Goal: Task Accomplishment & Management: Manage account settings

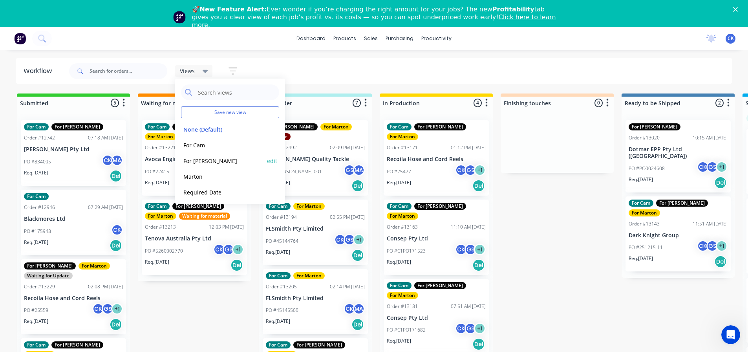
click at [202, 164] on button "For [PERSON_NAME]" at bounding box center [223, 160] width 84 height 9
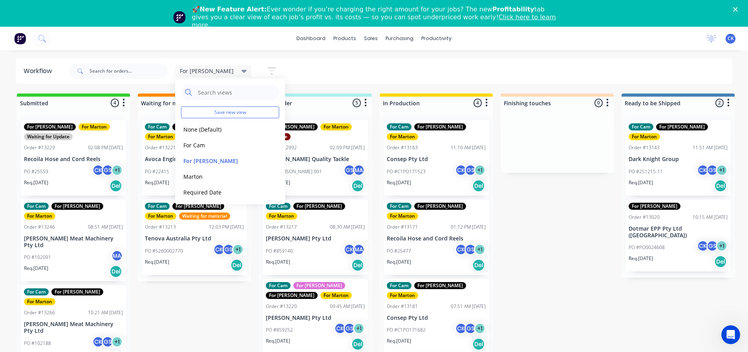
click at [567, 222] on div "Submitted 4 Sort By Created date Required date Order number Customer name Most …" at bounding box center [535, 232] width 1082 height 278
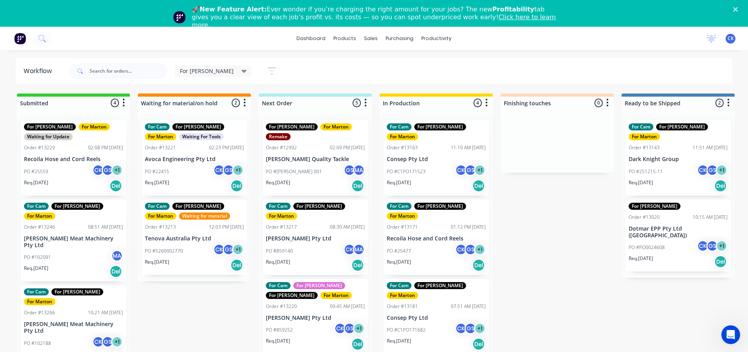
click at [432, 156] on p "Consep Pty Ltd" at bounding box center [436, 159] width 99 height 7
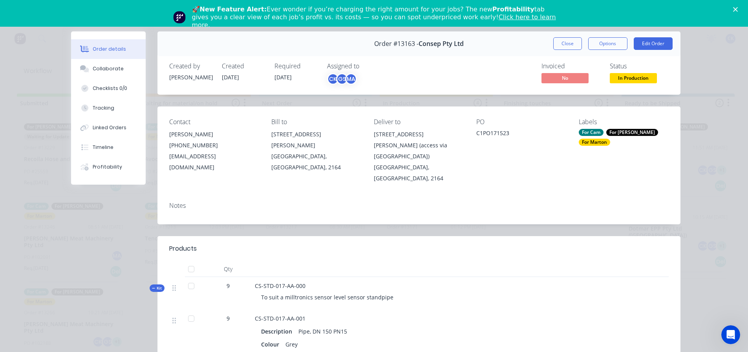
click at [738, 7] on icon "Close" at bounding box center [735, 9] width 5 height 5
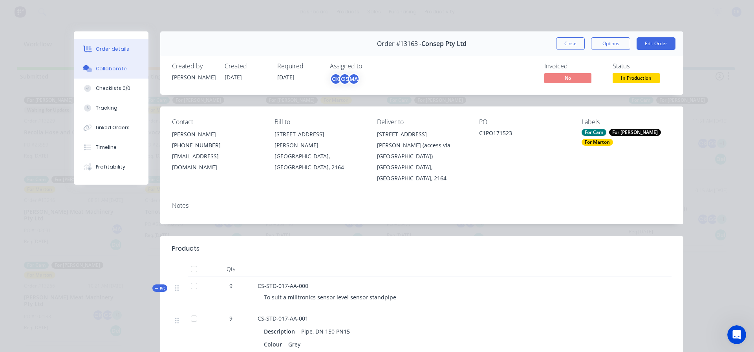
click at [111, 65] on div "Collaborate" at bounding box center [111, 68] width 31 height 7
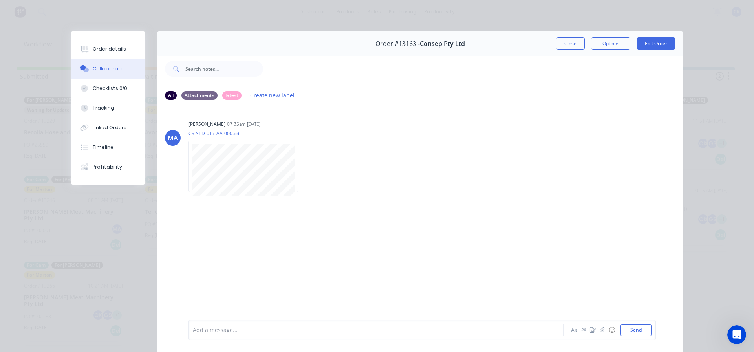
click at [561, 47] on button "Close" at bounding box center [570, 43] width 29 height 13
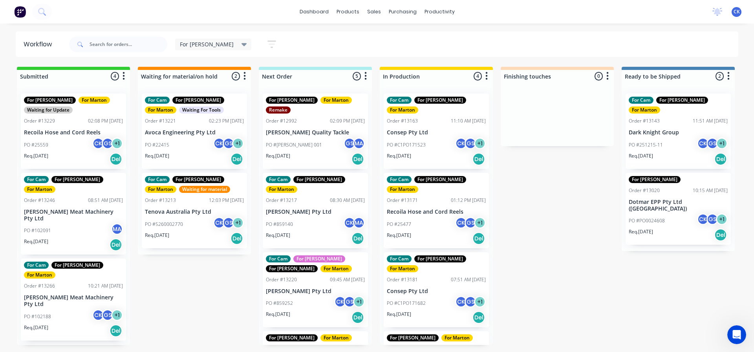
click at [423, 232] on div "Req. [DATE] Del" at bounding box center [436, 238] width 99 height 13
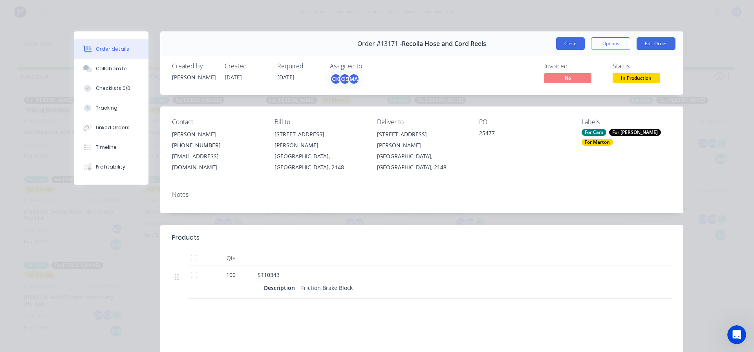
click at [575, 46] on button "Close" at bounding box center [570, 43] width 29 height 13
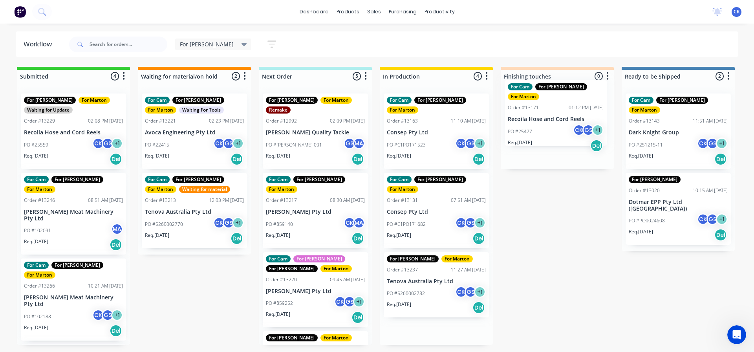
drag, startPoint x: 412, startPoint y: 202, endPoint x: 537, endPoint y: 119, distance: 150.2
click at [537, 119] on div "Submitted 4 Sort By Created date Required date Order number Customer name Most …" at bounding box center [535, 206] width 1082 height 278
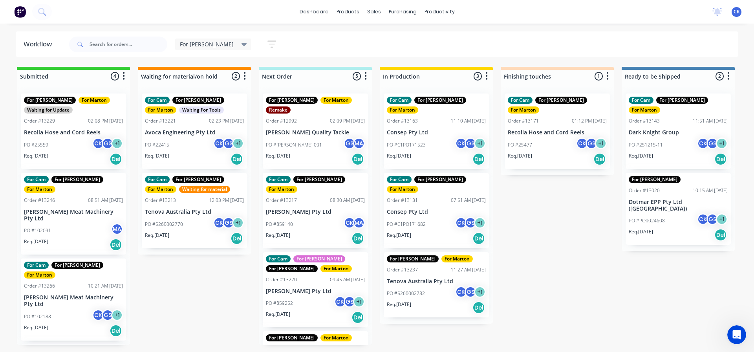
click at [425, 221] on p "PO #C1PO171682" at bounding box center [406, 224] width 39 height 7
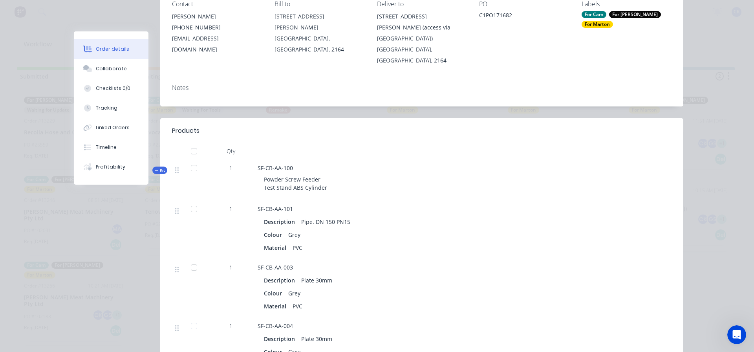
scroll to position [157, 0]
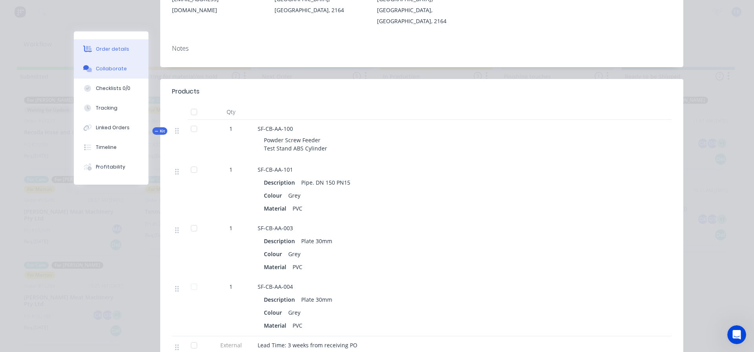
click at [125, 72] on button "Collaborate" at bounding box center [111, 69] width 75 height 20
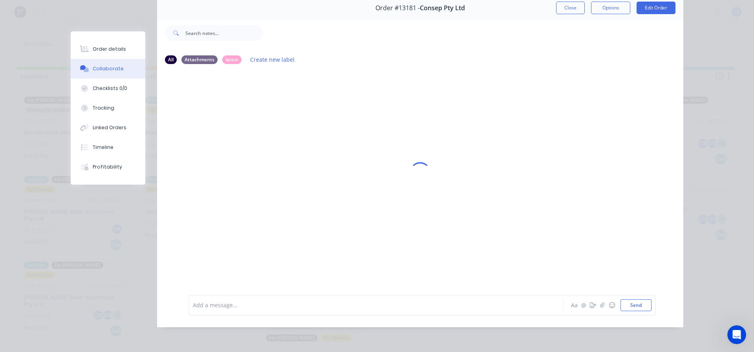
scroll to position [0, 0]
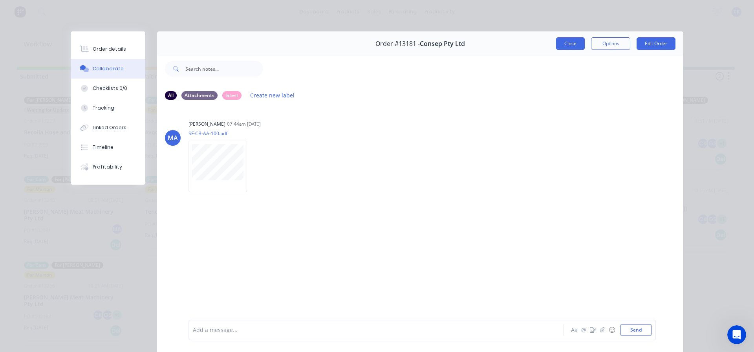
drag, startPoint x: 567, startPoint y: 42, endPoint x: 517, endPoint y: 136, distance: 106.1
click at [567, 43] on button "Close" at bounding box center [570, 43] width 29 height 13
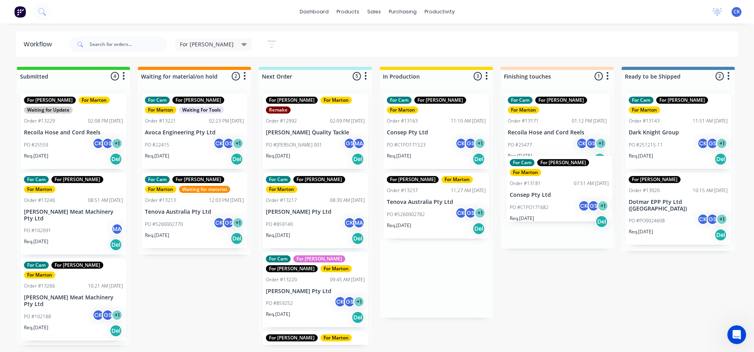
drag, startPoint x: 494, startPoint y: 205, endPoint x: 538, endPoint y: 196, distance: 44.9
click at [538, 196] on div "Submitted 4 Sort By Created date Required date Order number Customer name Most …" at bounding box center [535, 206] width 1082 height 278
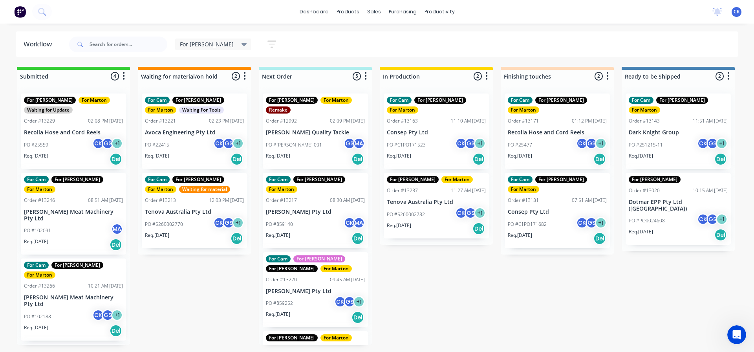
click at [327, 232] on div "Req. [DATE] Del" at bounding box center [315, 238] width 99 height 13
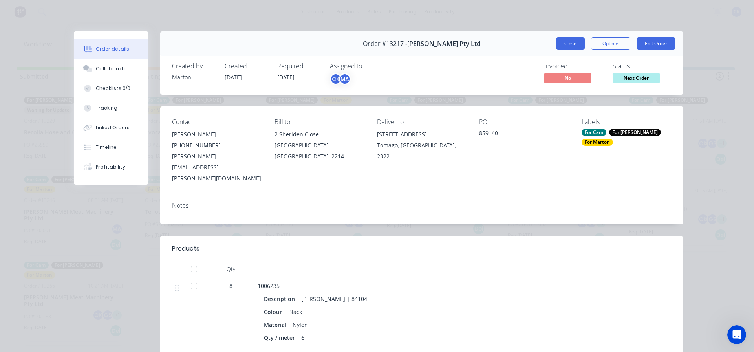
click at [562, 49] on button "Close" at bounding box center [570, 43] width 29 height 13
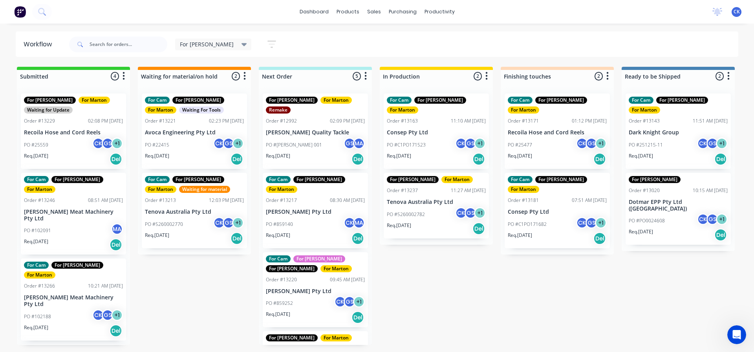
click at [313, 217] on div "PO #859140 CK MA" at bounding box center [315, 224] width 99 height 15
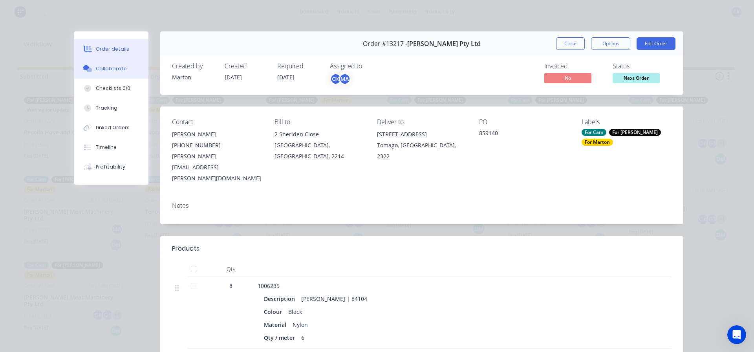
click at [104, 69] on div "Collaborate" at bounding box center [111, 68] width 31 height 7
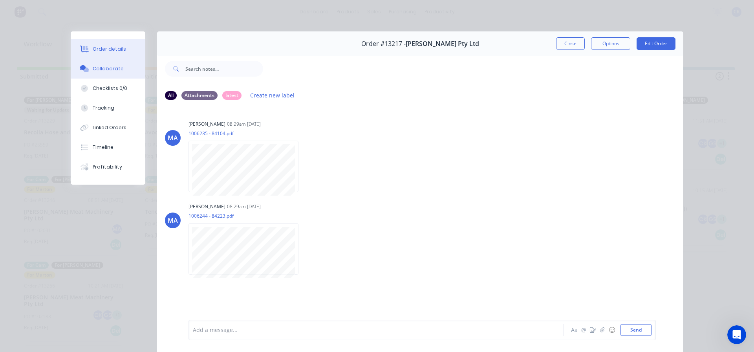
click at [120, 52] on div "Order details" at bounding box center [109, 49] width 33 height 7
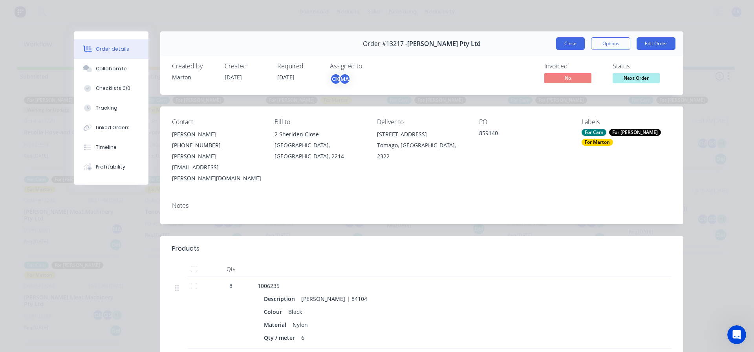
click at [565, 38] on button "Close" at bounding box center [570, 43] width 29 height 13
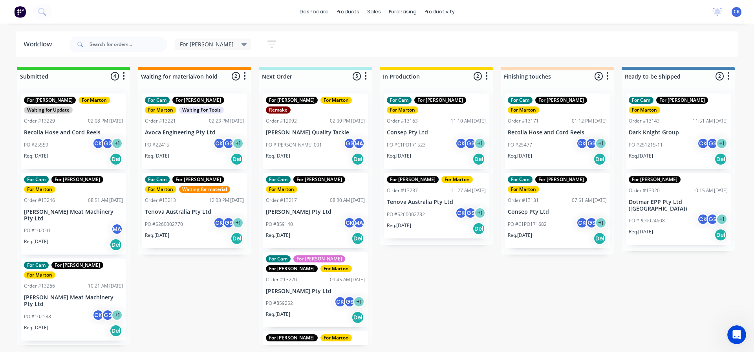
click at [315, 288] on p "[PERSON_NAME] Pty Ltd" at bounding box center [315, 291] width 99 height 7
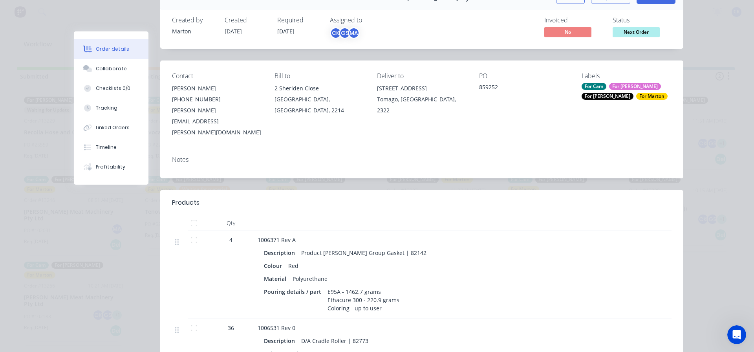
scroll to position [118, 0]
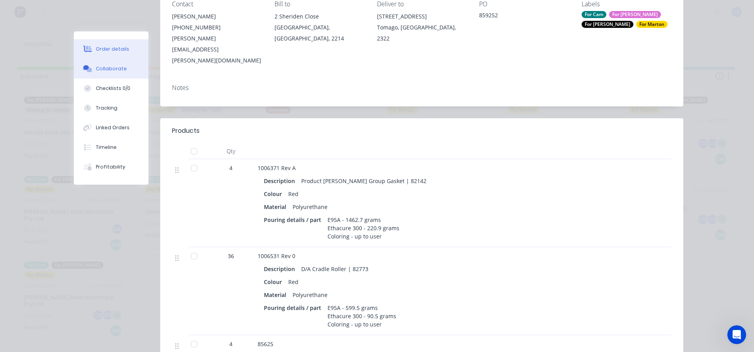
click at [110, 74] on button "Collaborate" at bounding box center [111, 69] width 75 height 20
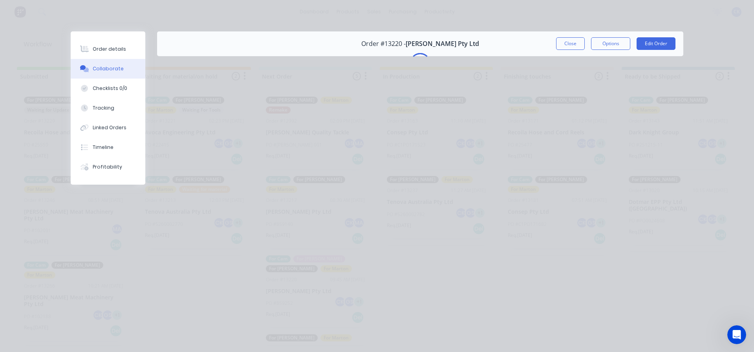
scroll to position [0, 0]
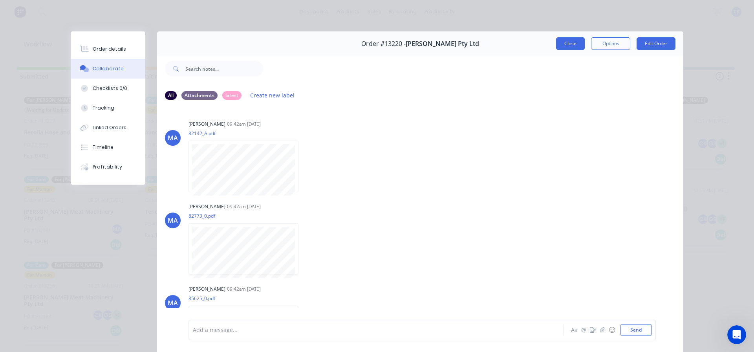
click at [563, 40] on button "Close" at bounding box center [570, 43] width 29 height 13
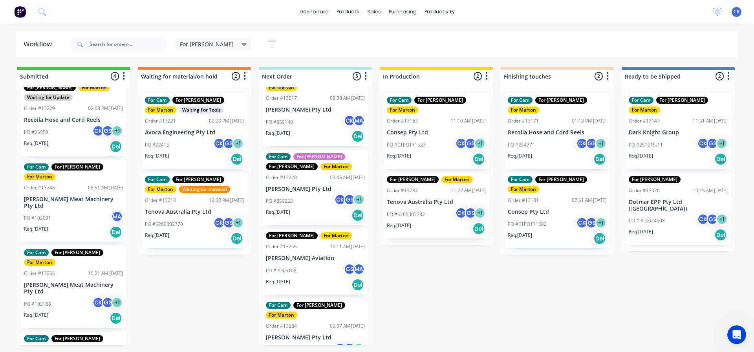
scroll to position [33, 0]
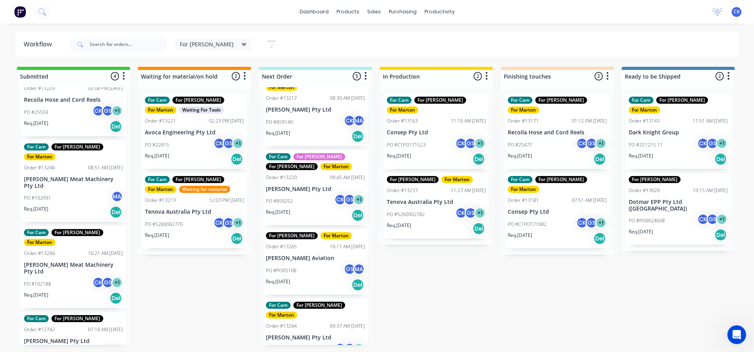
click at [191, 234] on div "Req. [DATE] Del" at bounding box center [194, 238] width 99 height 13
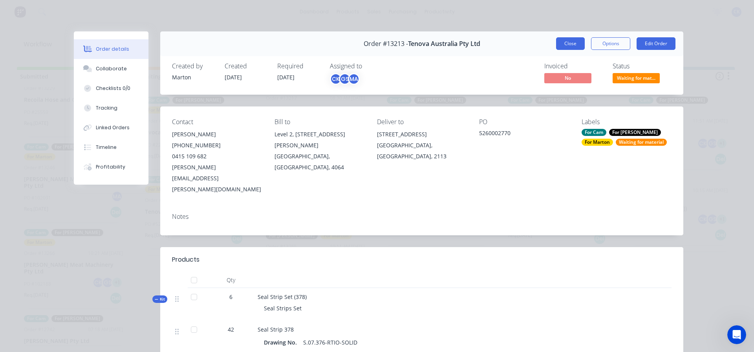
click at [579, 48] on button "Close" at bounding box center [570, 43] width 29 height 13
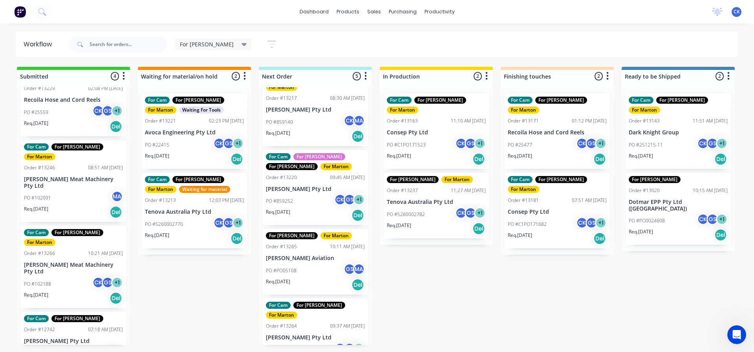
click at [413, 199] on p "Tenova Australia Pty Ltd" at bounding box center [436, 202] width 99 height 7
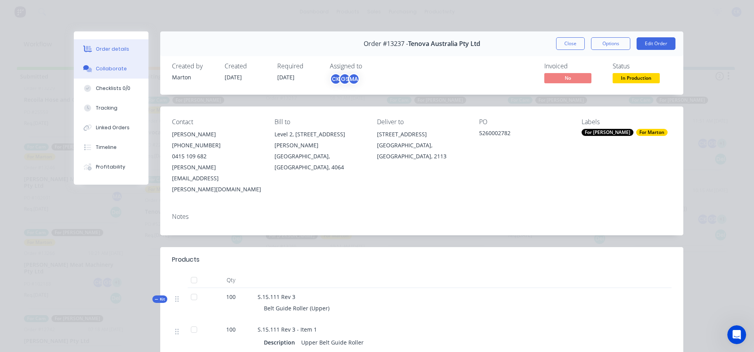
click at [104, 69] on div "Collaborate" at bounding box center [111, 68] width 31 height 7
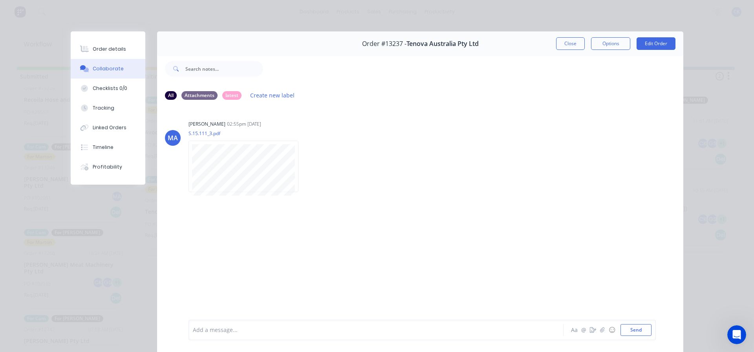
click at [575, 43] on button "Close" at bounding box center [570, 43] width 29 height 13
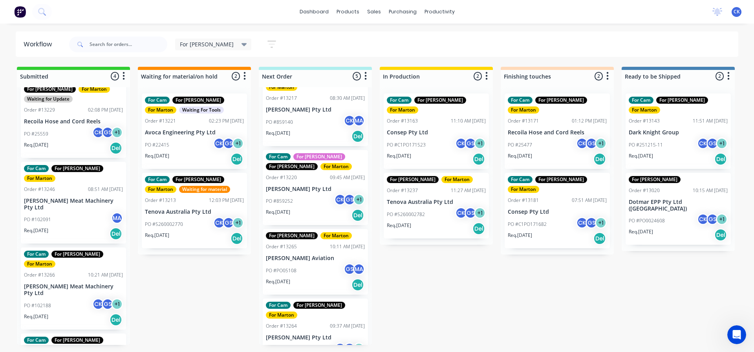
scroll to position [0, 0]
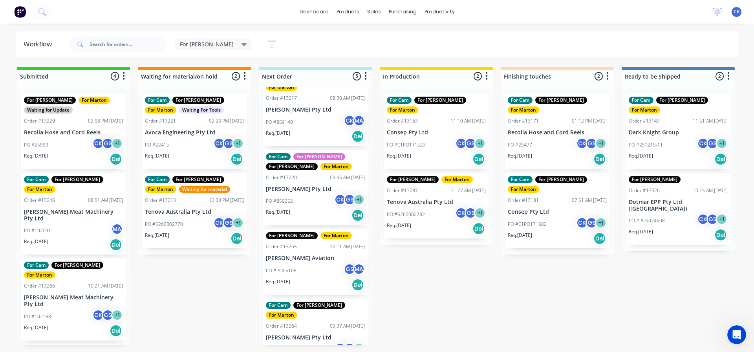
click at [556, 217] on div "PO #C1PO171682 CK GS + 1" at bounding box center [557, 224] width 99 height 15
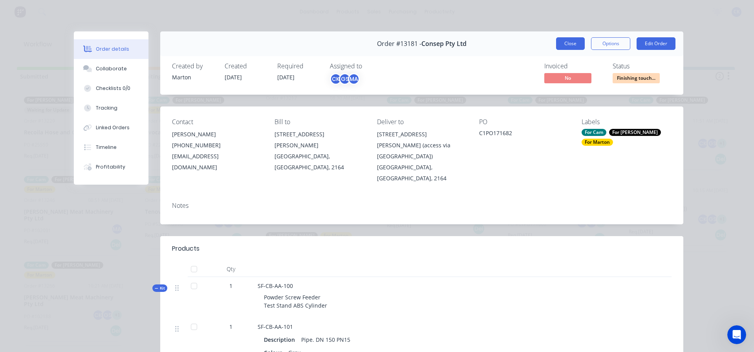
click at [574, 40] on button "Close" at bounding box center [570, 43] width 29 height 13
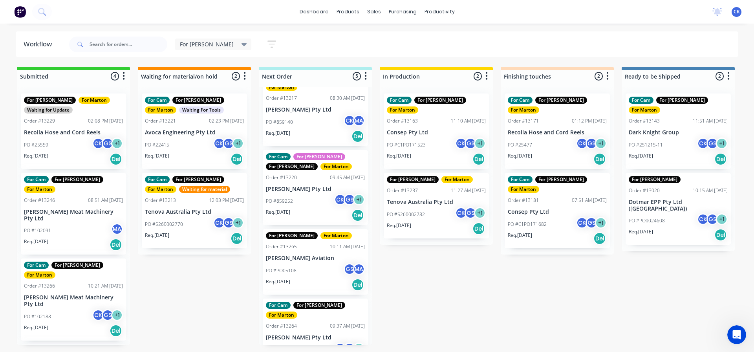
click at [565, 152] on div "Req. [DATE] Del" at bounding box center [557, 158] width 99 height 13
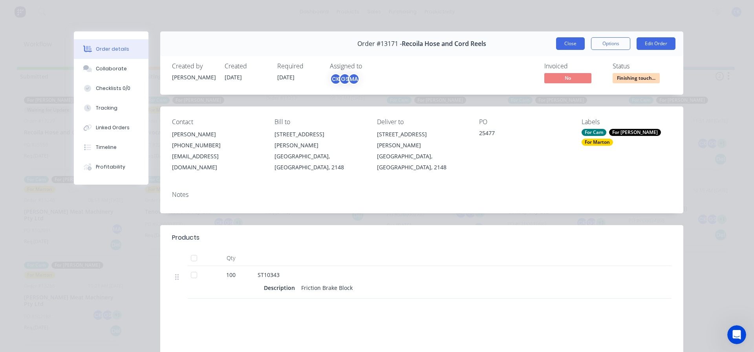
click at [577, 43] on button "Close" at bounding box center [570, 43] width 29 height 13
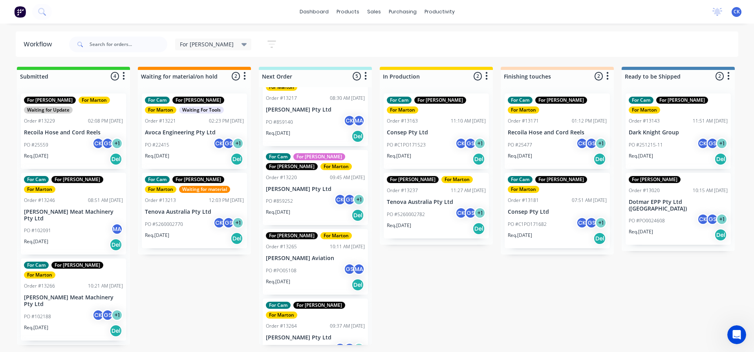
click at [555, 152] on div "Req. [DATE] Del" at bounding box center [557, 158] width 99 height 13
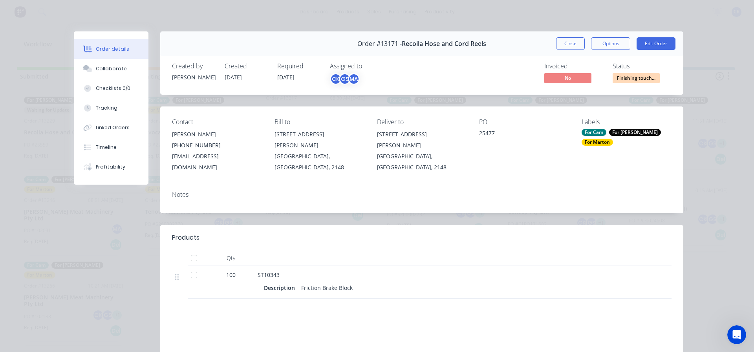
click at [647, 52] on div "Order #13171 - Recoila Hose and Cord Reels Close Options Edit Order" at bounding box center [421, 43] width 523 height 25
click at [650, 46] on button "Edit Order" at bounding box center [656, 43] width 39 height 13
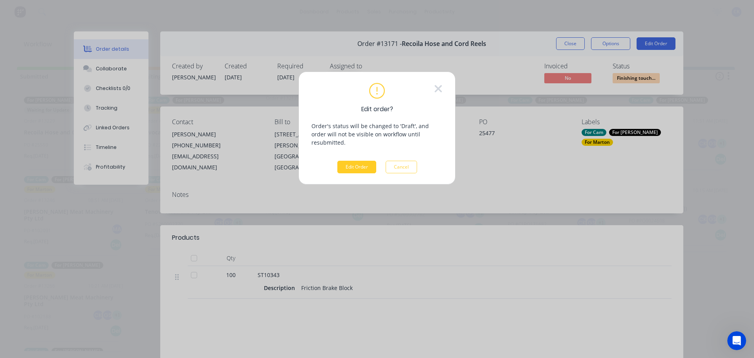
click at [348, 163] on button "Edit Order" at bounding box center [356, 167] width 39 height 13
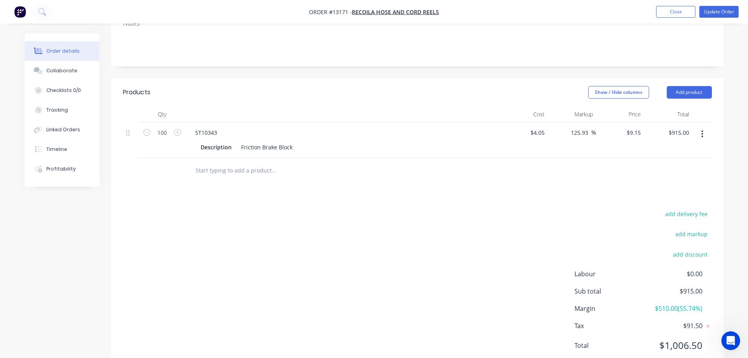
scroll to position [168, 0]
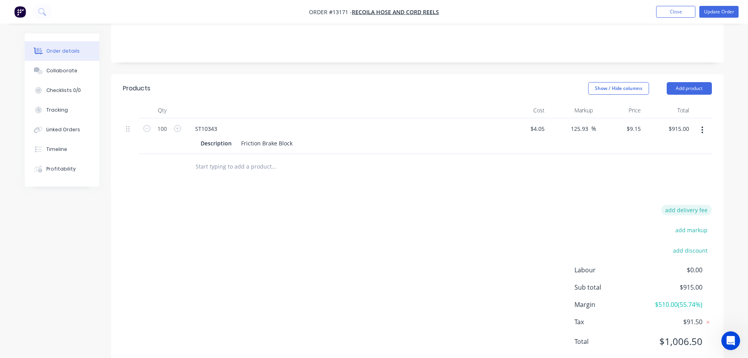
click at [685, 205] on button "add delivery fee" at bounding box center [687, 210] width 51 height 11
type input "25"
click at [469, 207] on div "Delivery fee Delivery fee Delivery fee name (Optional) 25 25 $0 add markup add …" at bounding box center [417, 282] width 589 height 150
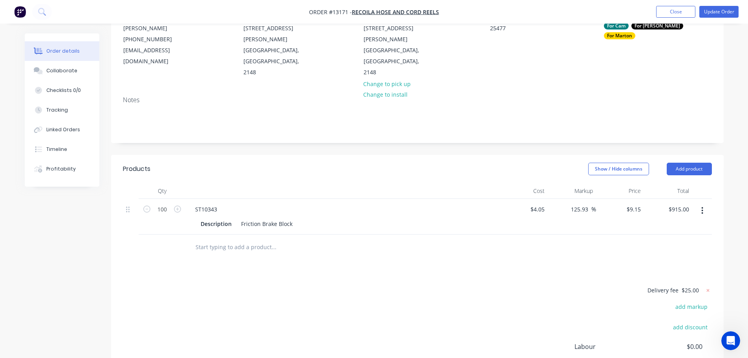
scroll to position [85, 0]
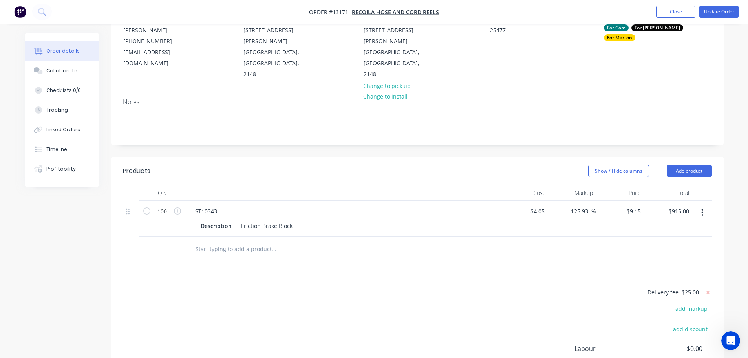
click at [693, 288] on span "$25.00" at bounding box center [690, 292] width 17 height 8
click at [685, 288] on span "$25.00" at bounding box center [690, 292] width 17 height 8
click at [691, 288] on span "$25.00" at bounding box center [690, 292] width 17 height 8
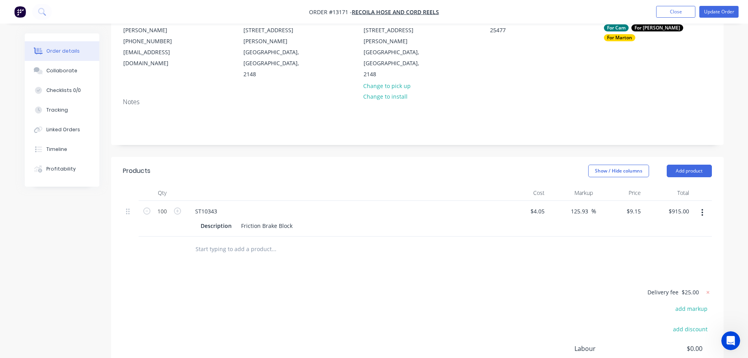
click at [634, 258] on div "Products Show / Hide columns Add product Qty Cost Markup Price Total 100 ST1034…" at bounding box center [417, 302] width 613 height 290
click at [707, 291] on icon at bounding box center [708, 292] width 3 height 3
click at [690, 287] on button "add delivery fee" at bounding box center [687, 292] width 51 height 11
type input "30"
click at [709, 11] on button "Update Order" at bounding box center [719, 12] width 39 height 12
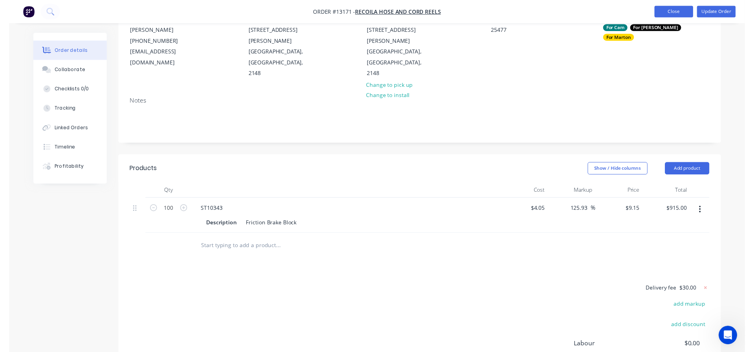
scroll to position [0, 0]
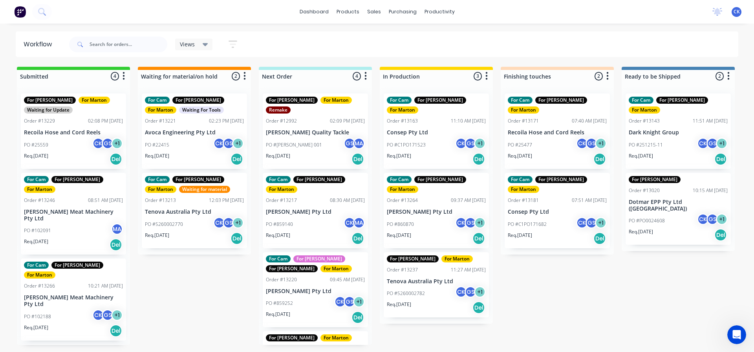
click at [562, 141] on div "PO #25477 CK GS + 1" at bounding box center [557, 144] width 99 height 15
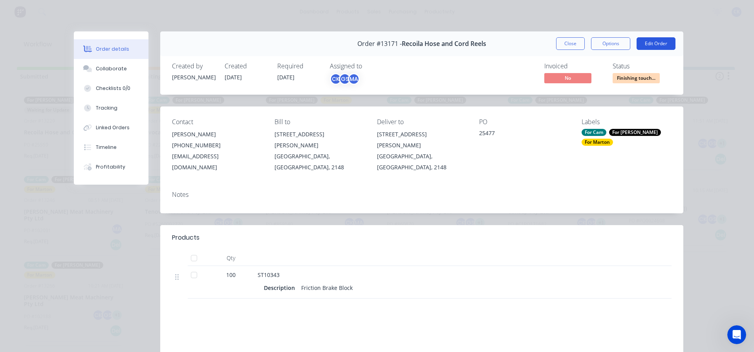
click at [652, 46] on button "Edit Order" at bounding box center [656, 43] width 39 height 13
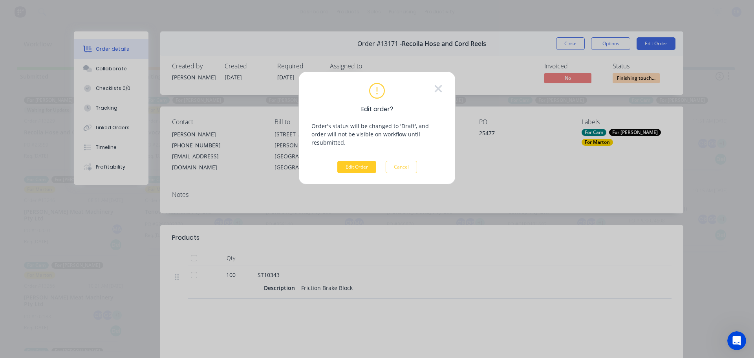
click at [357, 161] on button "Edit Order" at bounding box center [356, 167] width 39 height 13
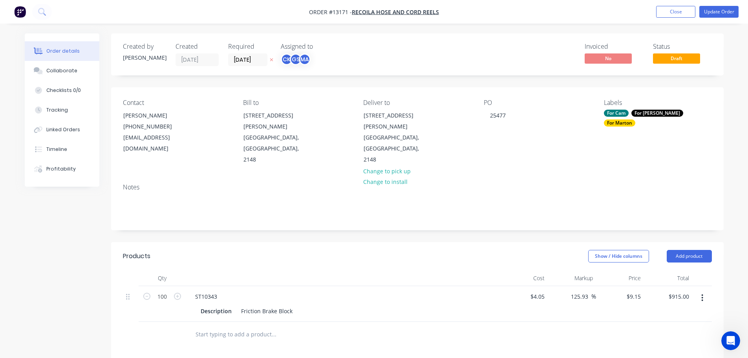
click at [678, 4] on nav "Order #13171 - Recoila Hose and Cord Reels Add product Close Update Order" at bounding box center [374, 12] width 748 height 24
click at [674, 15] on button "Close" at bounding box center [675, 12] width 39 height 12
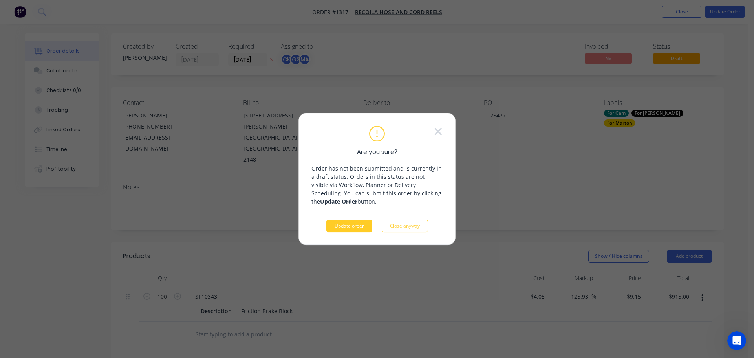
click at [354, 226] on button "Update order" at bounding box center [349, 226] width 46 height 13
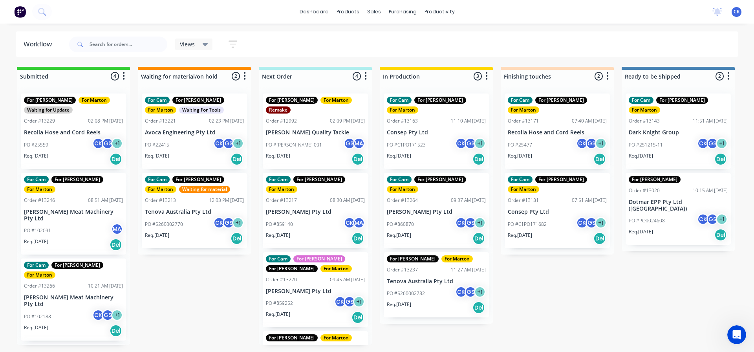
click at [540, 137] on div "PO #25477 CK GS + 1" at bounding box center [557, 144] width 99 height 15
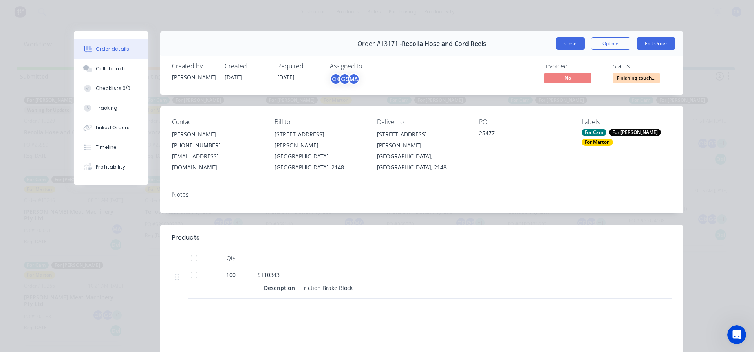
click at [564, 39] on button "Close" at bounding box center [570, 43] width 29 height 13
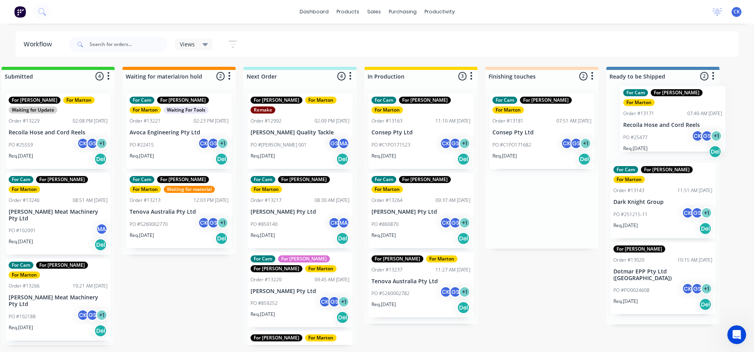
scroll to position [0, 72]
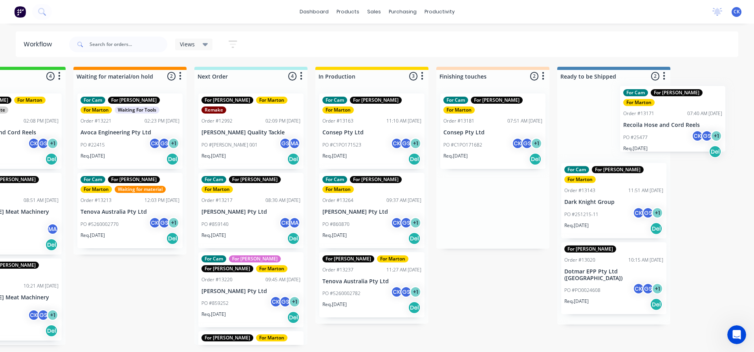
drag, startPoint x: 533, startPoint y: 132, endPoint x: 654, endPoint y: 126, distance: 120.7
click at [654, 126] on div "Submitted 4 Sort By Created date Required date Order number Customer name Most …" at bounding box center [470, 206] width 1082 height 278
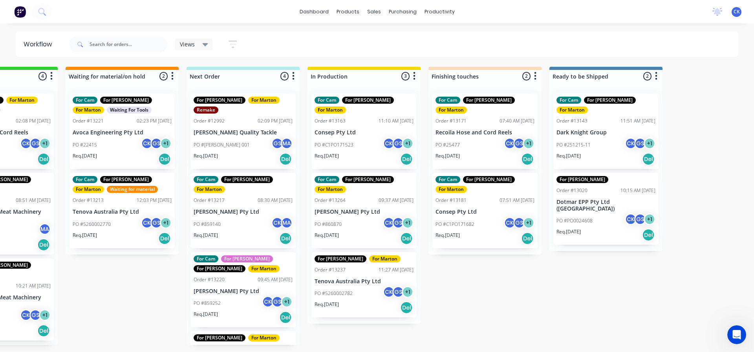
scroll to position [0, 110]
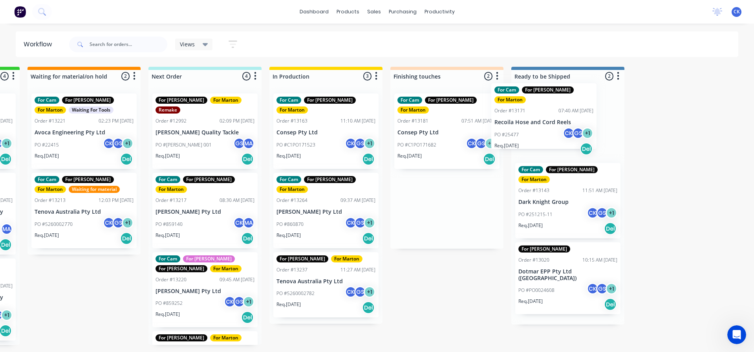
drag, startPoint x: 426, startPoint y: 123, endPoint x: 524, endPoint y: 113, distance: 99.0
click at [524, 113] on div "Submitted 4 Sort By Created date Required date Order number Customer name Most …" at bounding box center [425, 206] width 1082 height 278
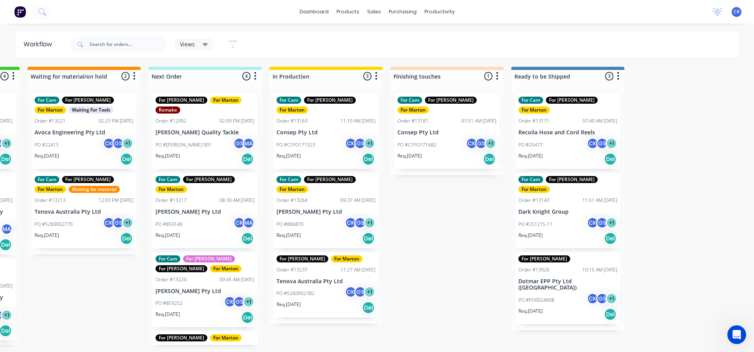
click at [560, 152] on div "Req. [DATE] Del" at bounding box center [568, 158] width 99 height 13
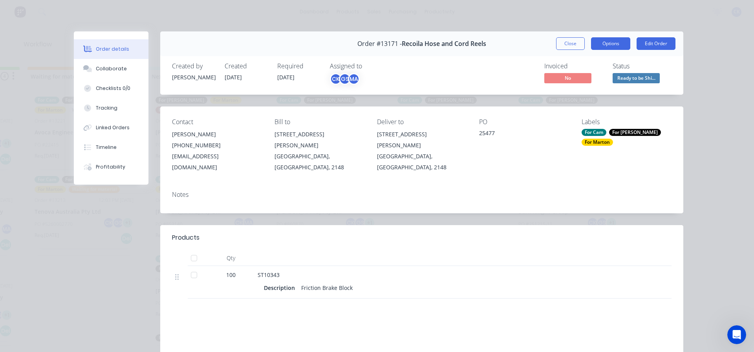
click at [612, 44] on button "Options" at bounding box center [610, 43] width 39 height 13
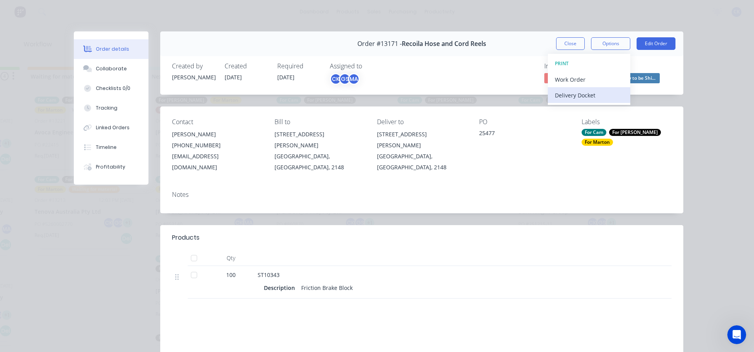
click at [594, 91] on div "Delivery Docket" at bounding box center [589, 95] width 68 height 11
click at [578, 96] on div "Standard" at bounding box center [589, 95] width 68 height 11
drag, startPoint x: 389, startPoint y: 205, endPoint x: 424, endPoint y: 181, distance: 43.0
click at [389, 205] on div "Order #13171 - Recoila Hose and Cord Reels Close Options DELIVERY DOCKET Back S…" at bounding box center [379, 234] width 610 height 407
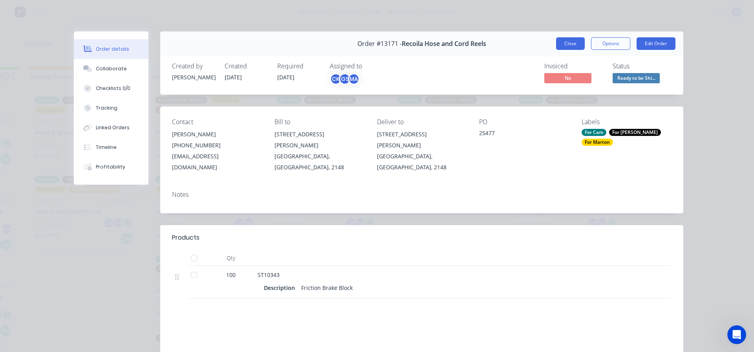
click at [566, 40] on button "Close" at bounding box center [570, 43] width 29 height 13
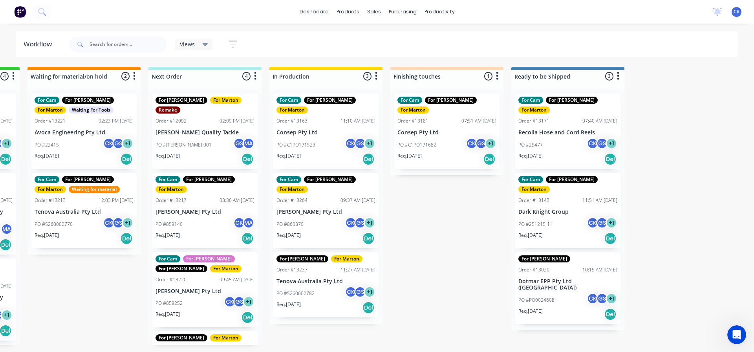
click at [567, 137] on div "PO #25477 CK GS + 1" at bounding box center [568, 144] width 99 height 15
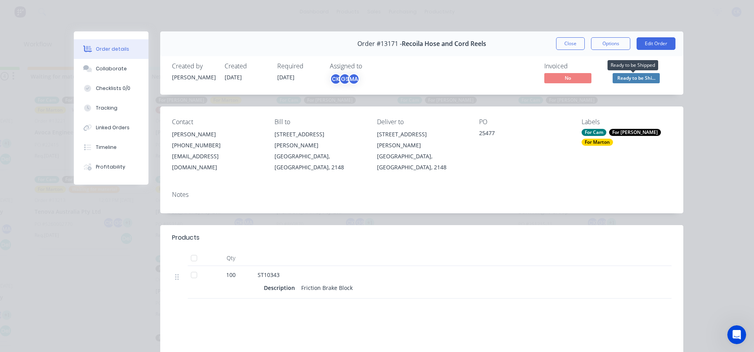
click at [621, 75] on span "Ready to be Shi..." at bounding box center [636, 78] width 47 height 10
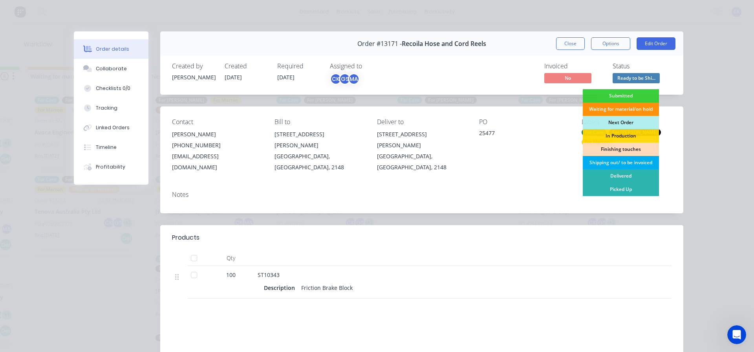
click at [618, 163] on div "Shipping out/ to be invoiced" at bounding box center [621, 162] width 76 height 13
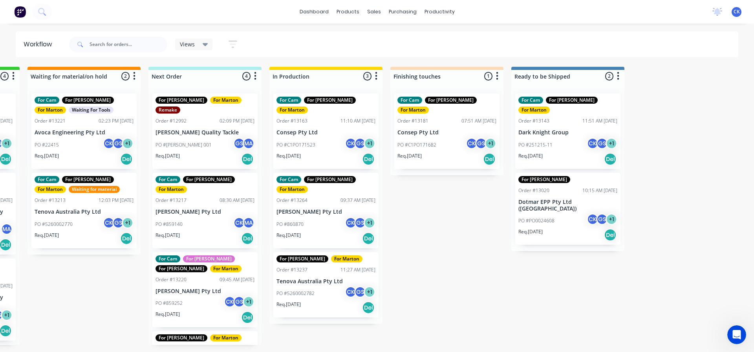
click at [580, 226] on div "For [PERSON_NAME] Order #13020 10:15 AM [DATE] Dotmar EPP Pty Ltd ([GEOGRAPHIC_…" at bounding box center [567, 209] width 105 height 72
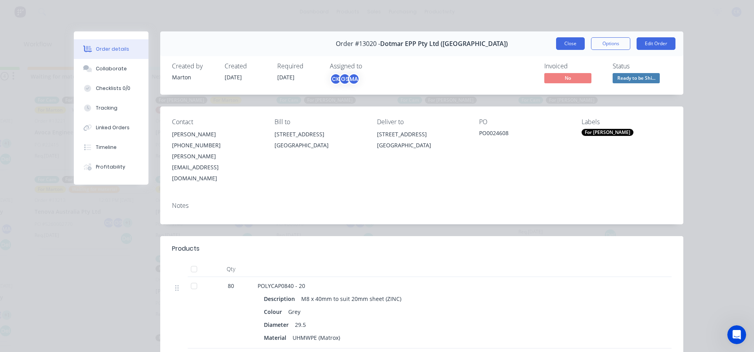
click at [570, 49] on button "Close" at bounding box center [570, 43] width 29 height 13
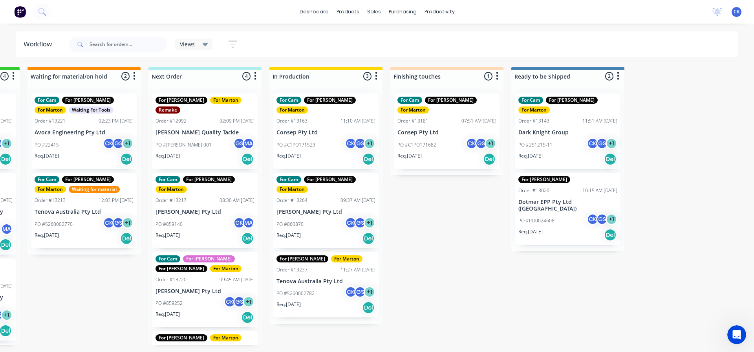
drag, startPoint x: 532, startPoint y: 213, endPoint x: 537, endPoint y: 215, distance: 5.0
click at [557, 213] on div "PO #PO0024608 CK GS + 1" at bounding box center [568, 220] width 99 height 15
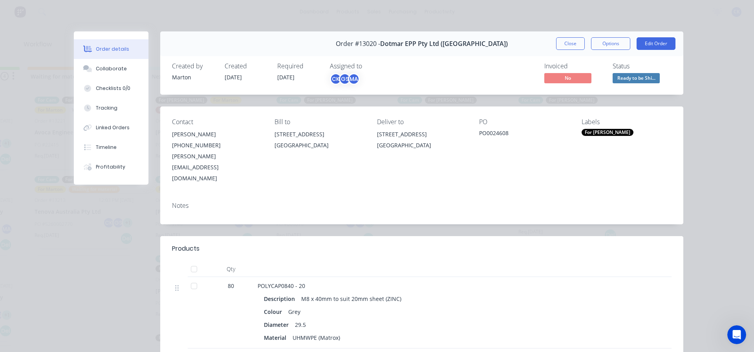
click at [635, 86] on div "Created by [PERSON_NAME] Created [DATE] Required [DATE] Assigned to CK GS MA In…" at bounding box center [421, 74] width 523 height 42
click at [636, 82] on span "Ready to be Shi..." at bounding box center [636, 78] width 47 height 10
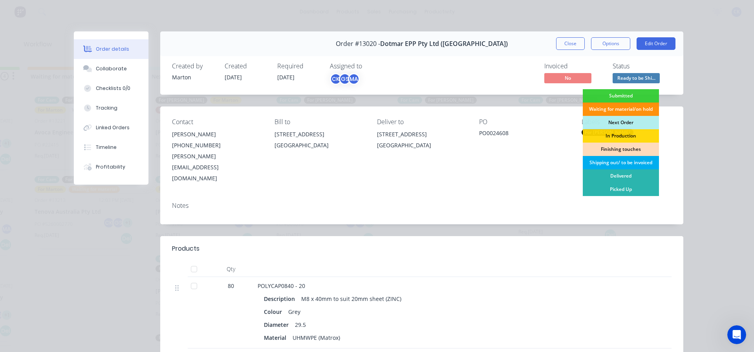
click at [618, 164] on div "Shipping out/ to be invoiced" at bounding box center [621, 162] width 76 height 13
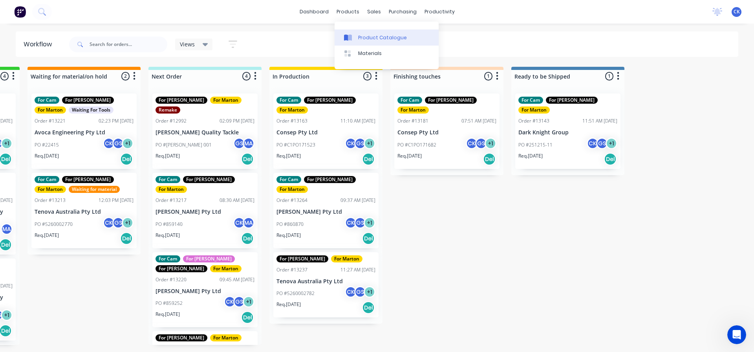
click at [350, 36] on icon at bounding box center [350, 38] width 4 height 6
